Goal: Navigation & Orientation: Find specific page/section

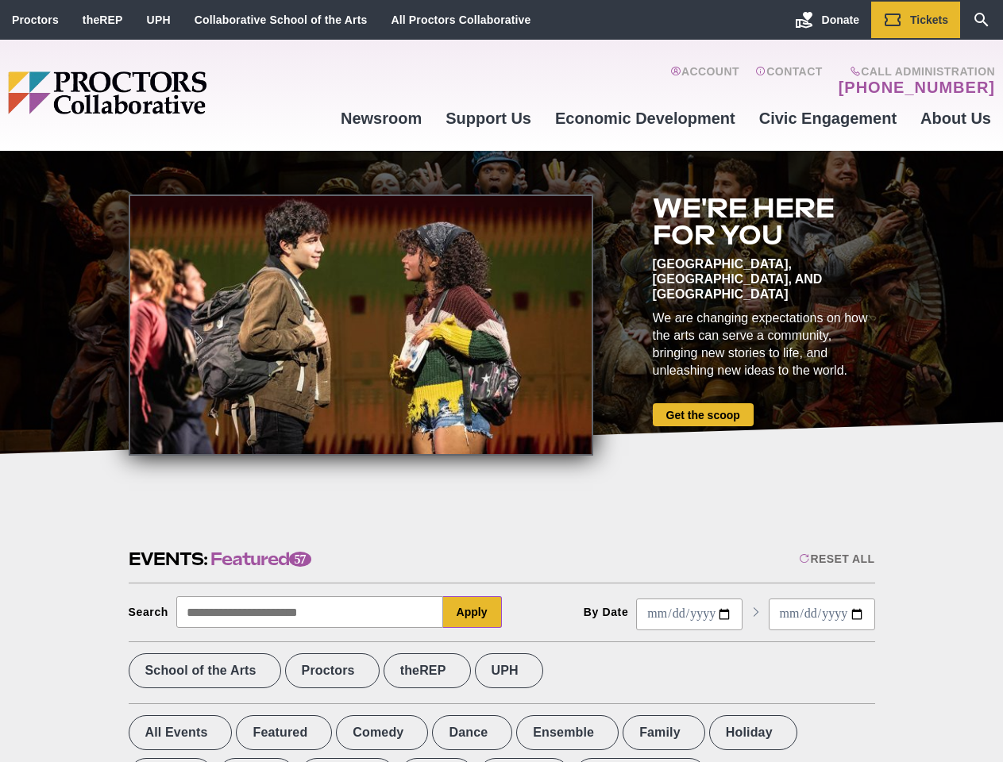
click at [501, 381] on div at bounding box center [361, 325] width 464 height 261
click at [835, 559] on div "Reset All" at bounding box center [836, 559] width 75 height 13
click at [472, 612] on button "Apply" at bounding box center [472, 612] width 59 height 32
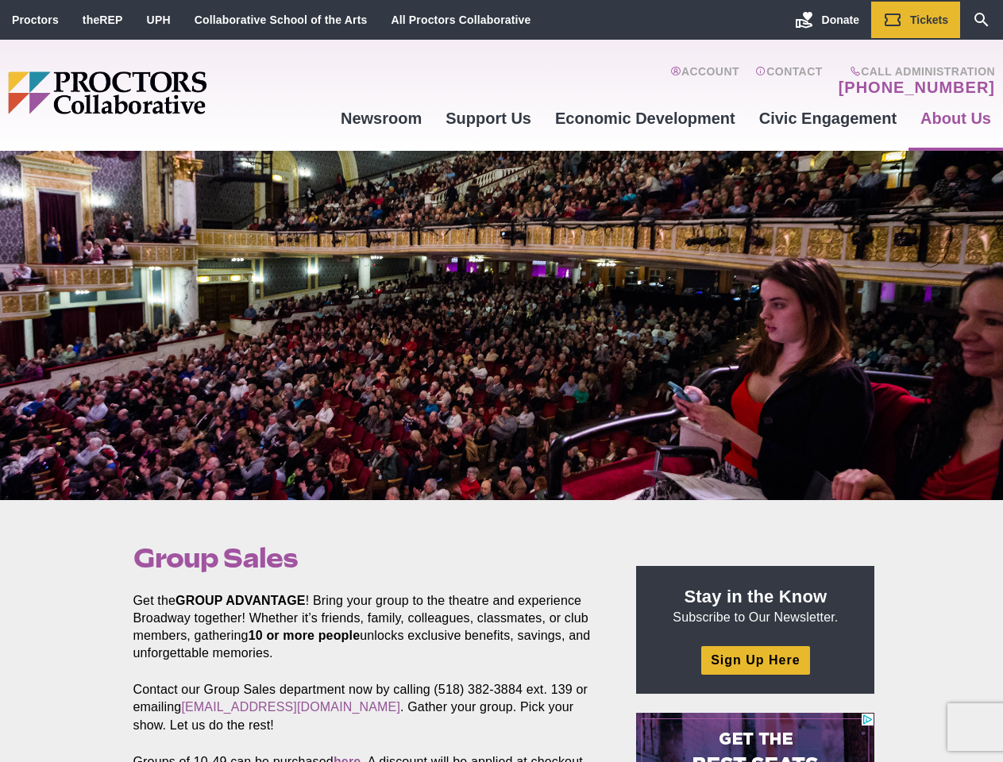
click at [501, 381] on div at bounding box center [501, 325] width 1003 height 349
